Goal: Transaction & Acquisition: Register for event/course

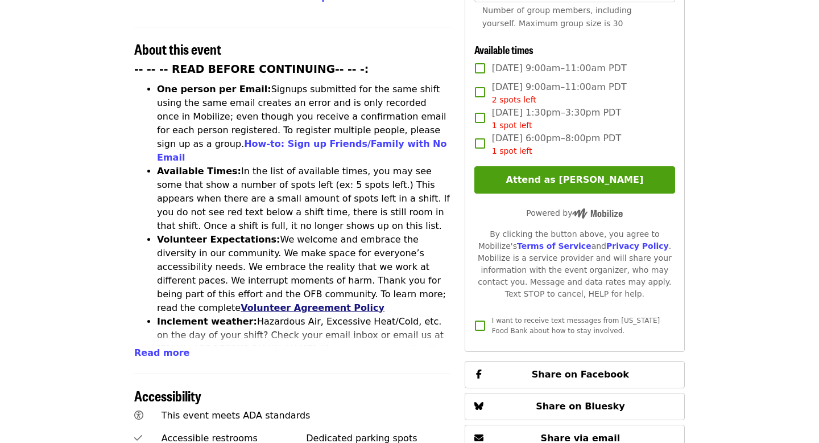
scroll to position [415, 0]
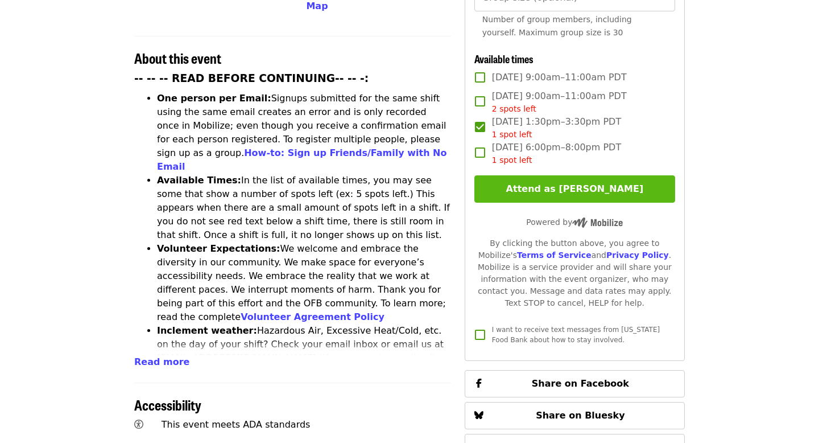
click at [527, 175] on button "Attend as [PERSON_NAME]" at bounding box center [574, 188] width 201 height 27
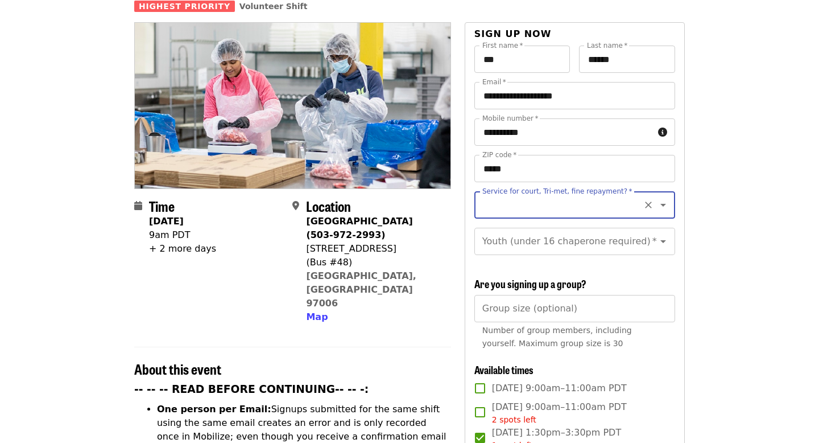
scroll to position [101, 0]
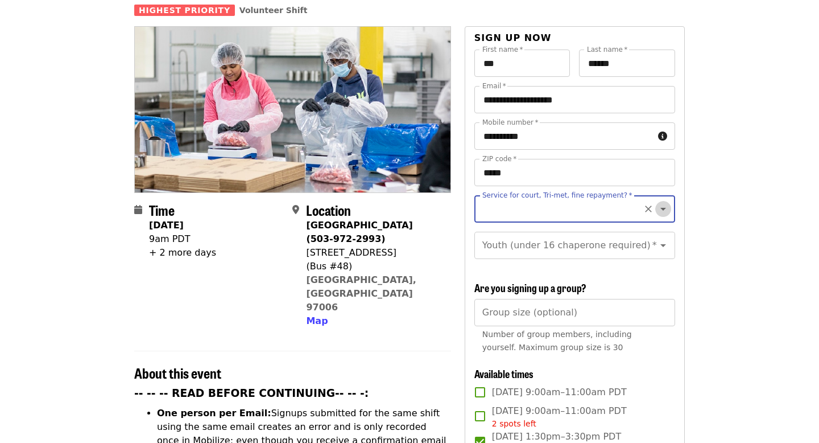
click at [663, 202] on icon "Open" at bounding box center [663, 209] width 14 height 14
click at [494, 214] on li "No" at bounding box center [574, 219] width 201 height 20
type input "**"
click at [665, 238] on icon "Open" at bounding box center [663, 245] width 14 height 14
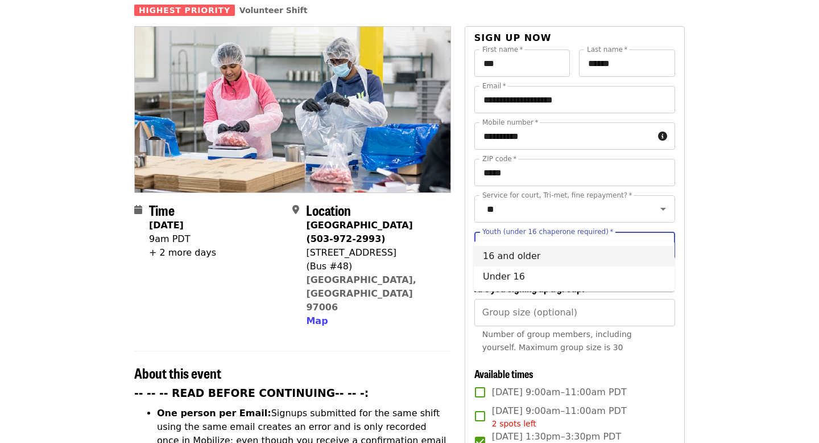
click at [560, 259] on li "16 and older" at bounding box center [574, 256] width 201 height 20
type input "**********"
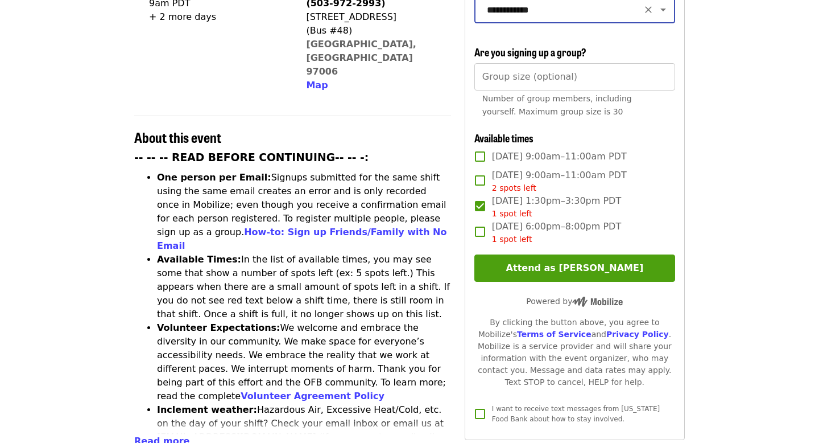
scroll to position [340, 0]
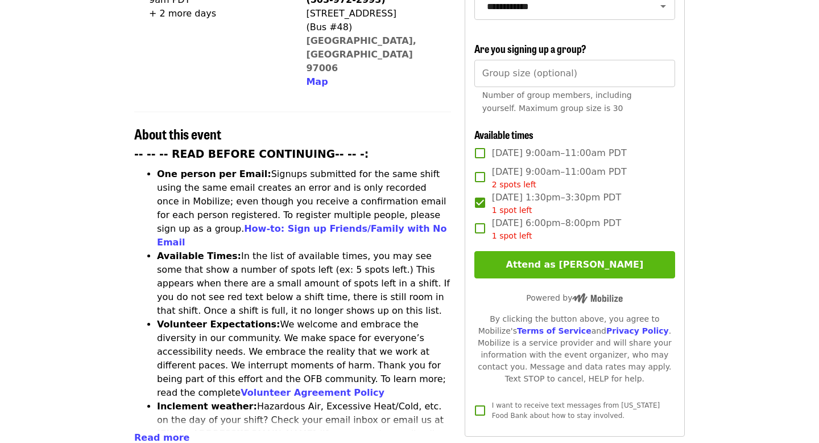
click at [620, 251] on button "Attend as [PERSON_NAME]" at bounding box center [574, 264] width 201 height 27
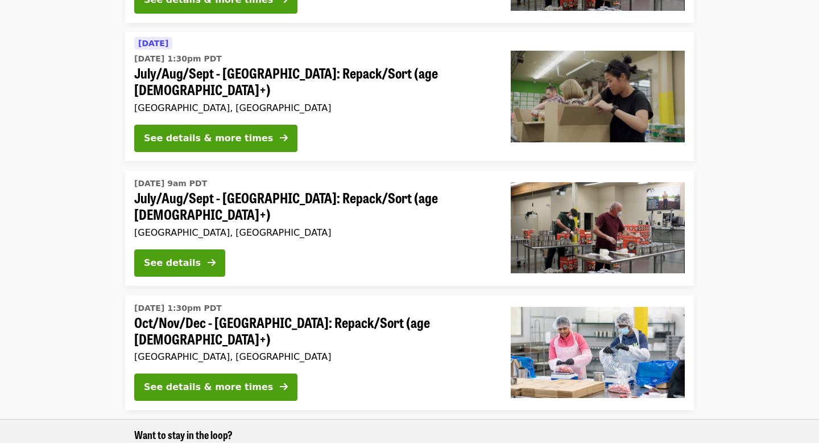
scroll to position [476, 0]
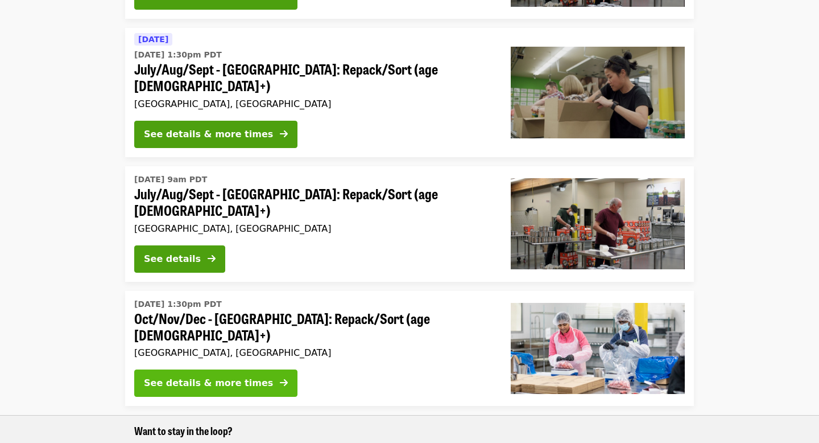
click at [169, 376] on div "See details & more times" at bounding box center [208, 383] width 129 height 14
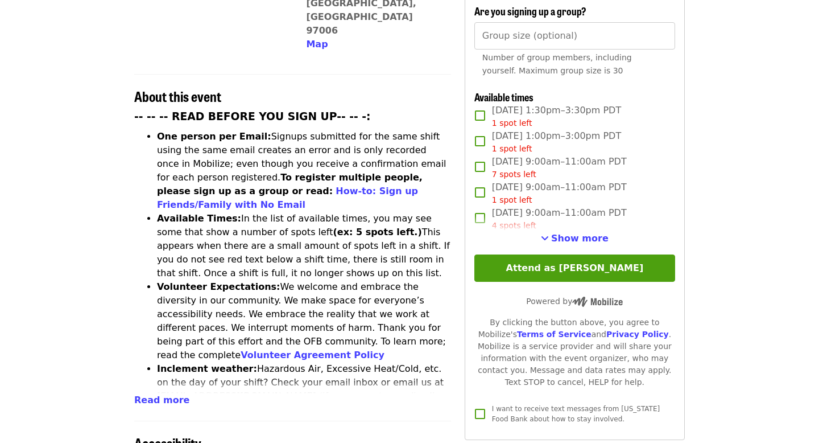
scroll to position [381, 0]
